Goal: Task Accomplishment & Management: Complete application form

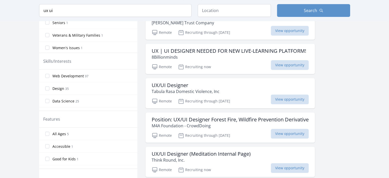
click at [75, 75] on span "Web Development" at bounding box center [67, 75] width 31 height 5
click at [49, 75] on input "Web Development 97" at bounding box center [47, 76] width 4 height 4
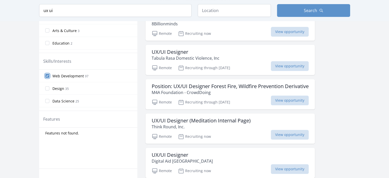
click at [47, 75] on input "Web Development 97" at bounding box center [47, 76] width 4 height 4
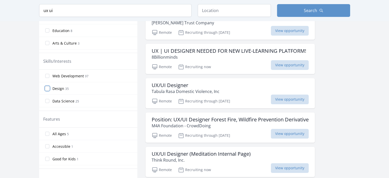
click at [47, 89] on input "Design 35" at bounding box center [47, 88] width 4 height 4
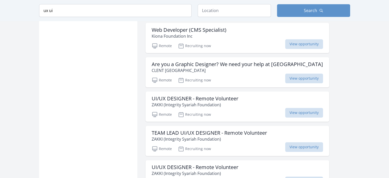
scroll to position [574, 0]
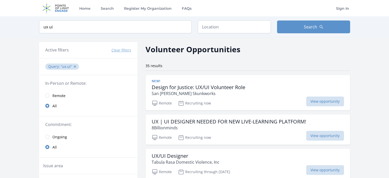
click at [130, 49] on button "Clear filters" at bounding box center [122, 50] width 20 height 5
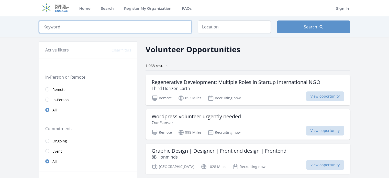
click at [72, 33] on input "search" at bounding box center [115, 26] width 153 height 13
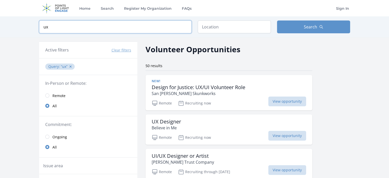
type input "ux"
click at [214, 30] on input "text" at bounding box center [234, 26] width 73 height 13
click at [311, 22] on button "Search" at bounding box center [313, 26] width 73 height 13
click at [199, 89] on h3 "Design for Justice: UX/UI Volunteer Role" at bounding box center [199, 87] width 94 height 6
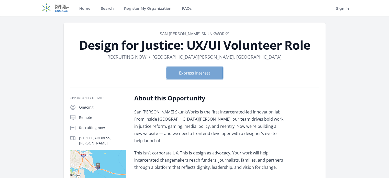
click at [175, 78] on button "Express Interest" at bounding box center [195, 73] width 56 height 13
